Goal: Task Accomplishment & Management: Manage account settings

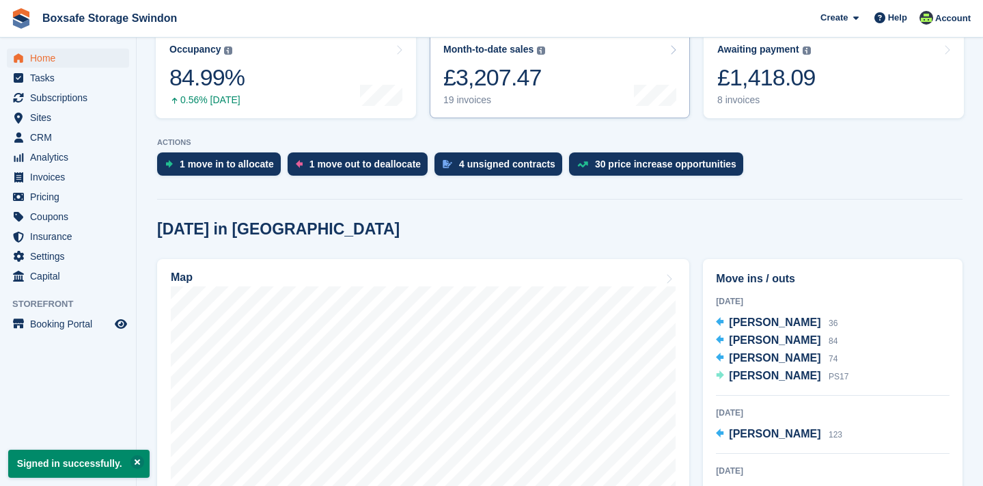
scroll to position [174, 0]
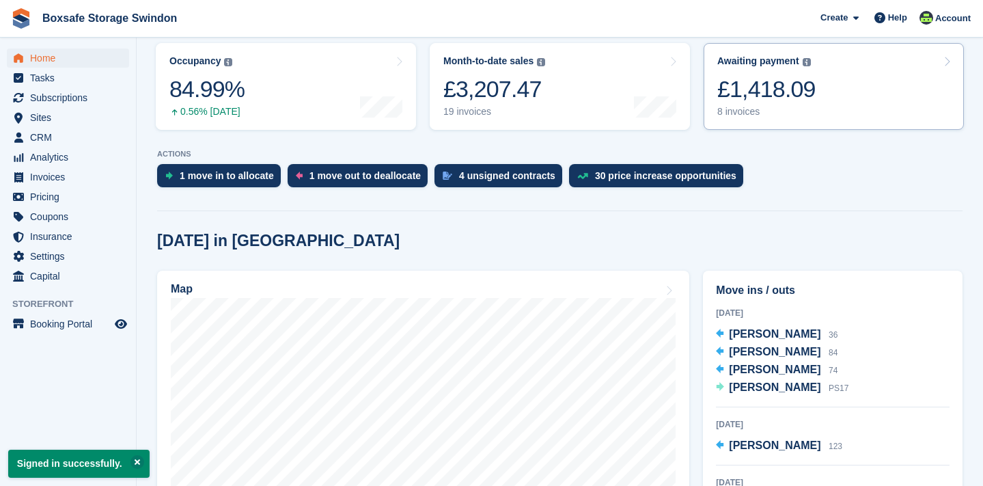
click at [744, 68] on div "Awaiting payment The total outstanding balance on all open invoices. £1,418.09 …" at bounding box center [766, 86] width 98 height 62
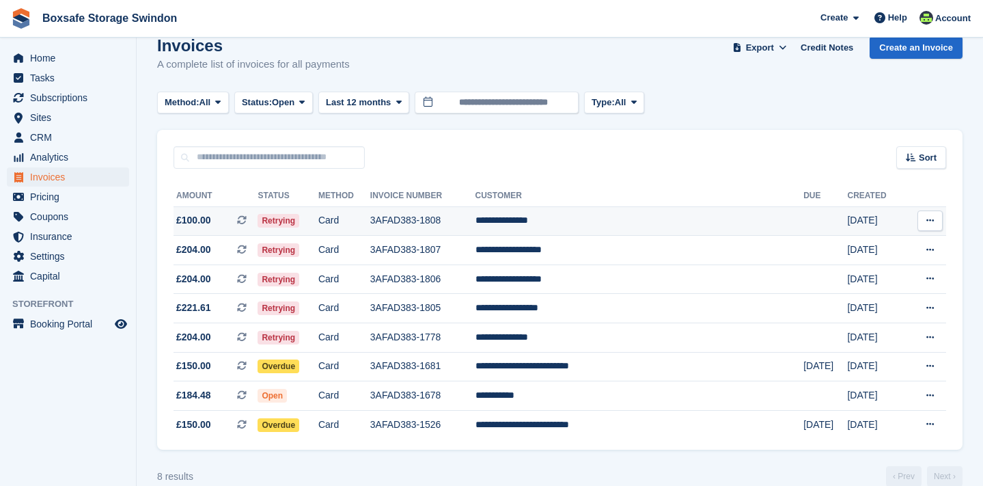
scroll to position [31, 0]
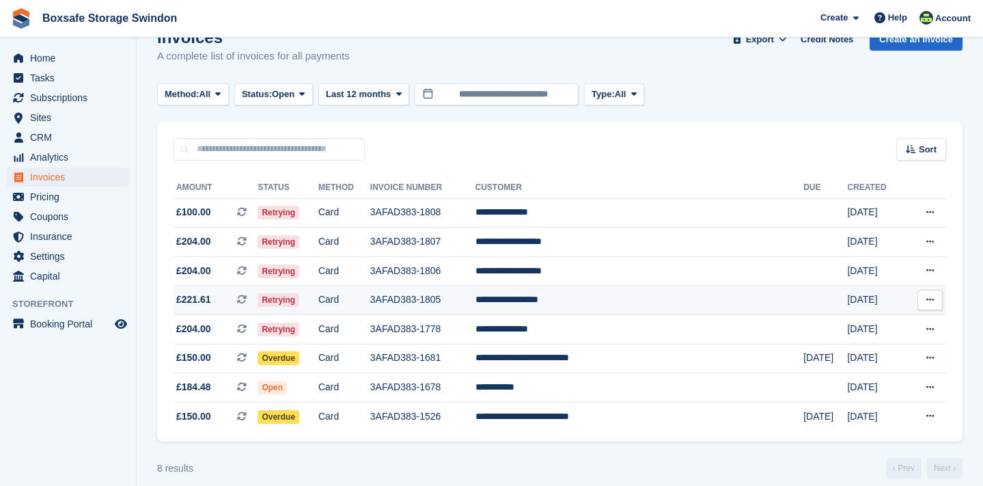
click at [209, 303] on span "£221.61" at bounding box center [193, 299] width 35 height 14
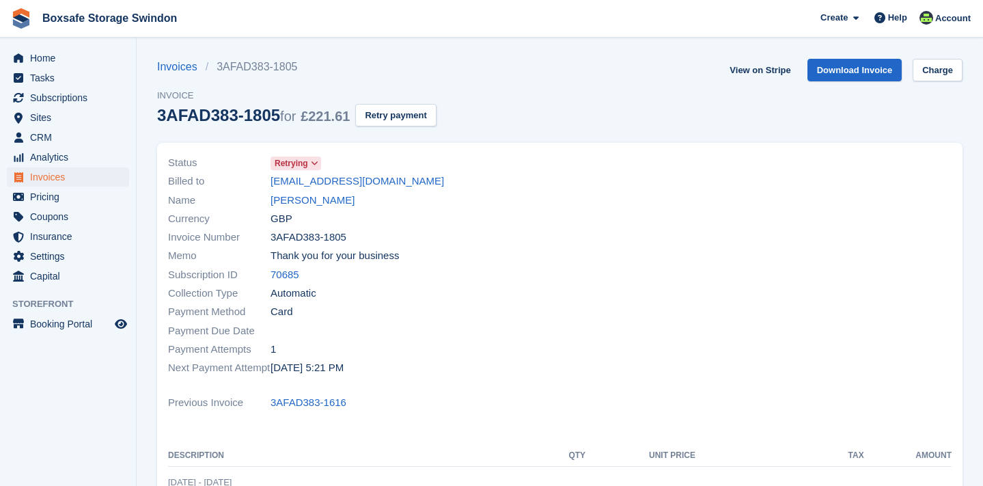
click at [316, 163] on icon at bounding box center [315, 163] width 8 height 8
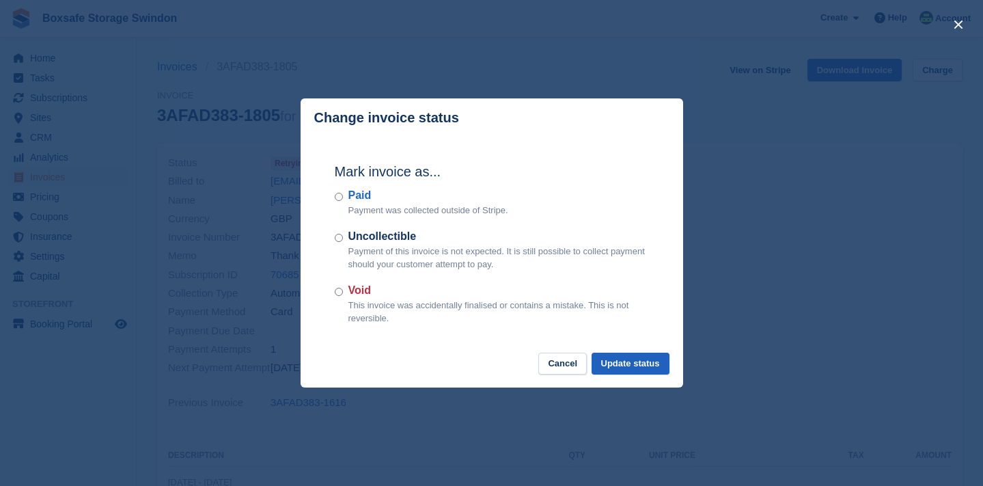
click at [607, 361] on button "Update status" at bounding box center [630, 363] width 78 height 23
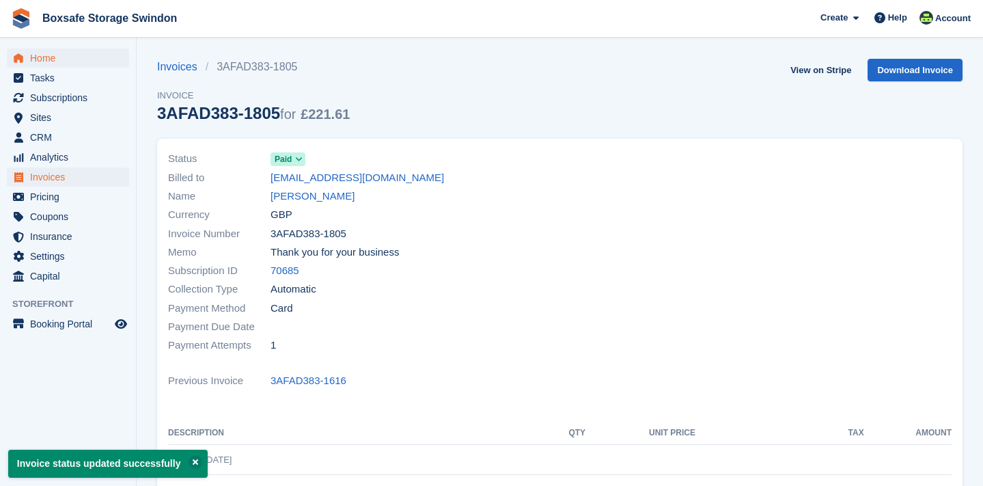
click at [46, 59] on span "Home" at bounding box center [71, 57] width 82 height 19
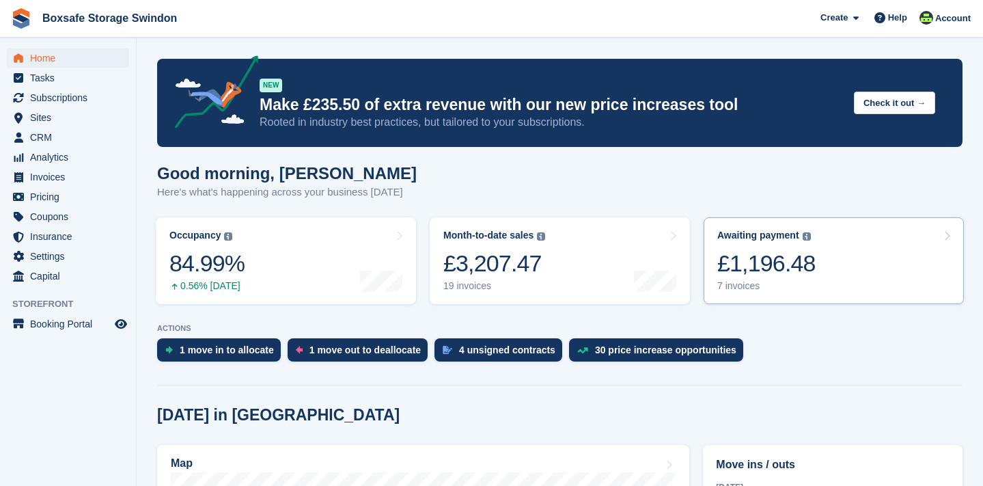
click at [752, 255] on div "£1,196.48" at bounding box center [766, 263] width 98 height 28
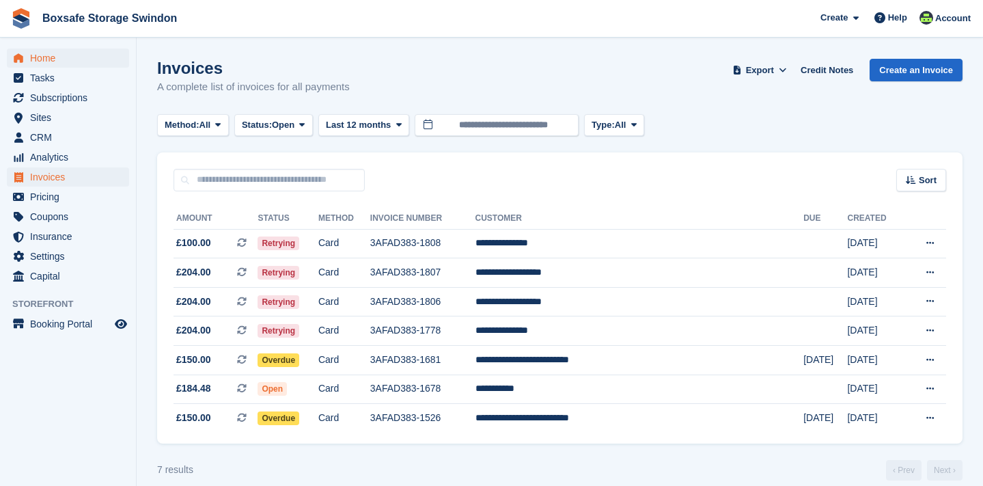
click at [48, 65] on span "Home" at bounding box center [71, 57] width 82 height 19
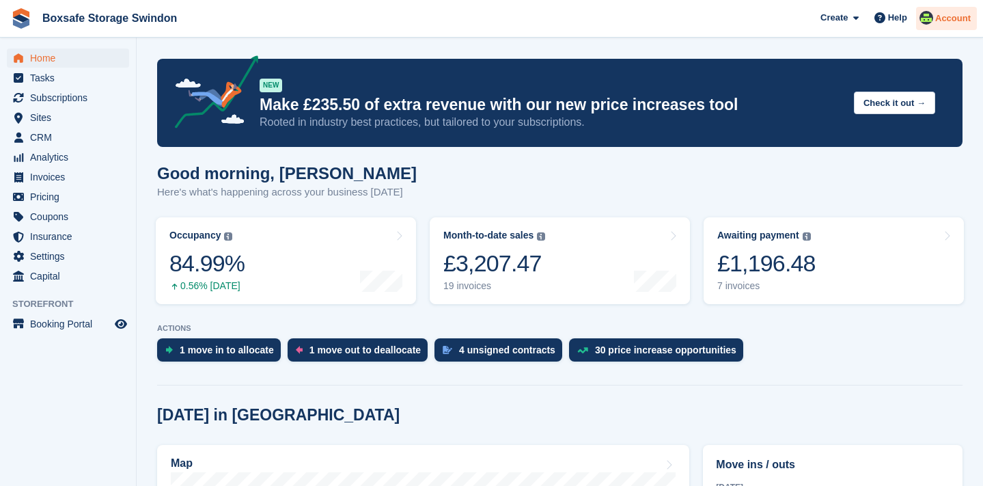
click at [960, 19] on span "Account" at bounding box center [953, 19] width 36 height 14
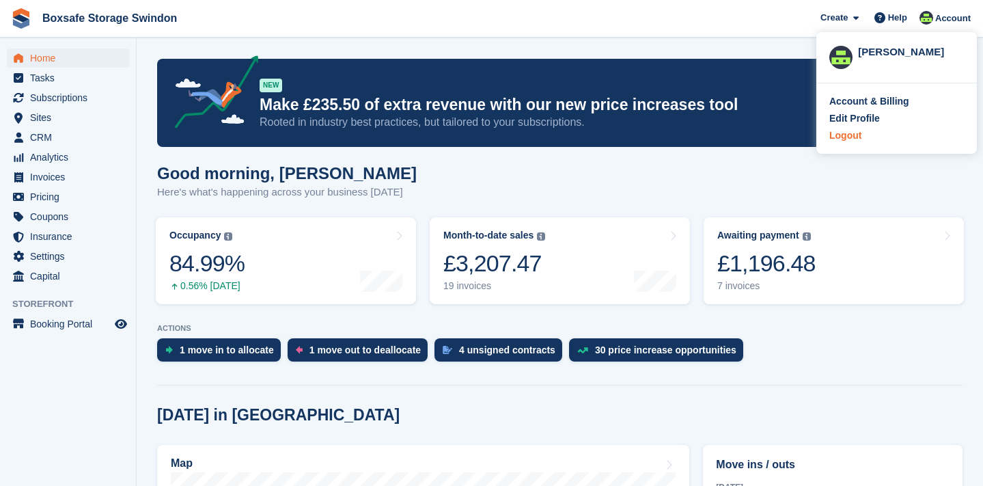
click at [866, 140] on div "Logout" at bounding box center [896, 135] width 135 height 14
